Goal: Task Accomplishment & Management: Manage account settings

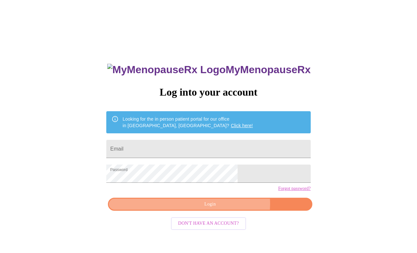
click at [225, 208] on span "Login" at bounding box center [209, 204] width 189 height 8
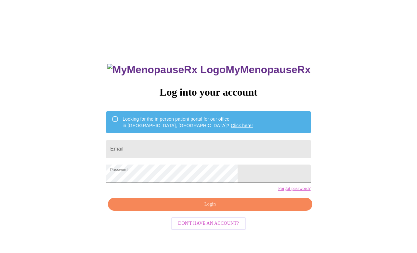
click at [160, 146] on input "Email" at bounding box center [208, 149] width 204 height 18
type input "[EMAIL_ADDRESS][DOMAIN_NAME]"
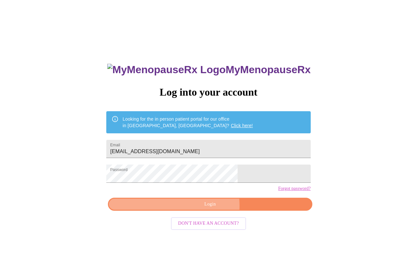
click at [200, 208] on span "Login" at bounding box center [209, 204] width 189 height 8
